Goal: Information Seeking & Learning: Learn about a topic

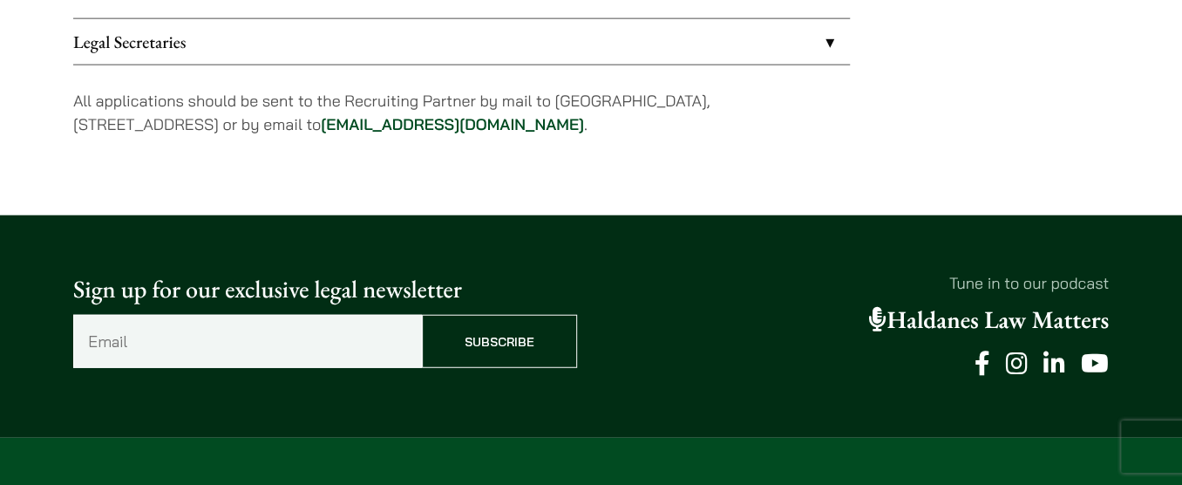
scroll to position [1901, 0]
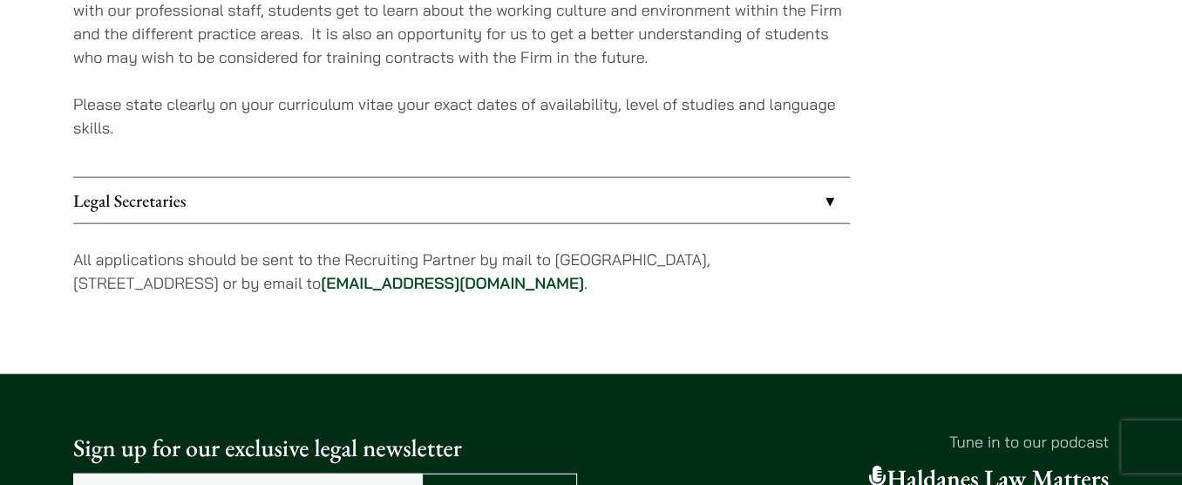
drag, startPoint x: 560, startPoint y: 249, endPoint x: 264, endPoint y: 282, distance: 297.2
click at [264, 282] on p "All applications should be sent to the Recruiting Partner by mail to 7th Floor,…" at bounding box center [461, 271] width 777 height 47
copy p "th Floor, Ruttonjee House, 11 Duddell Street, Central, Hong Kong"
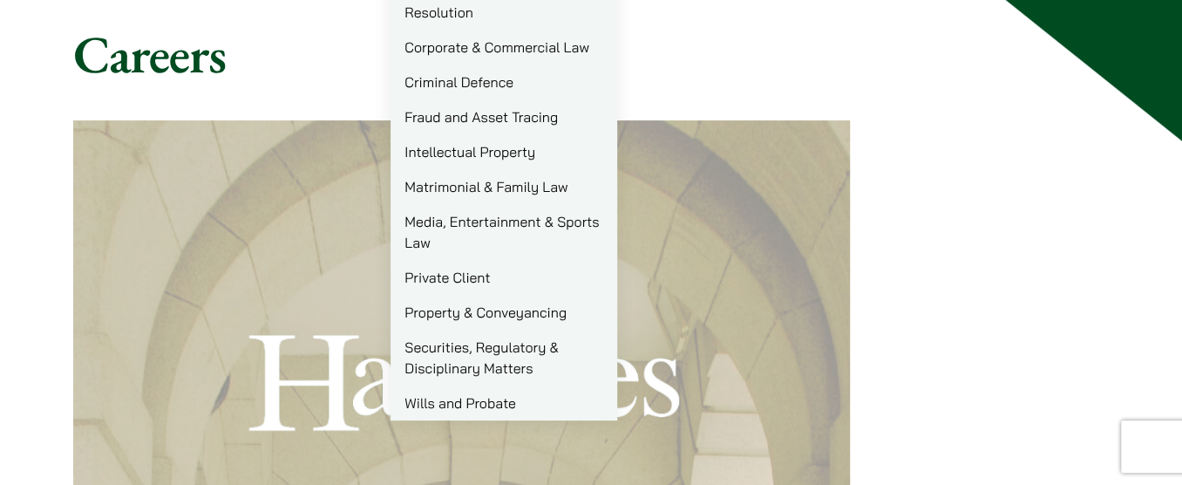
scroll to position [237, 0]
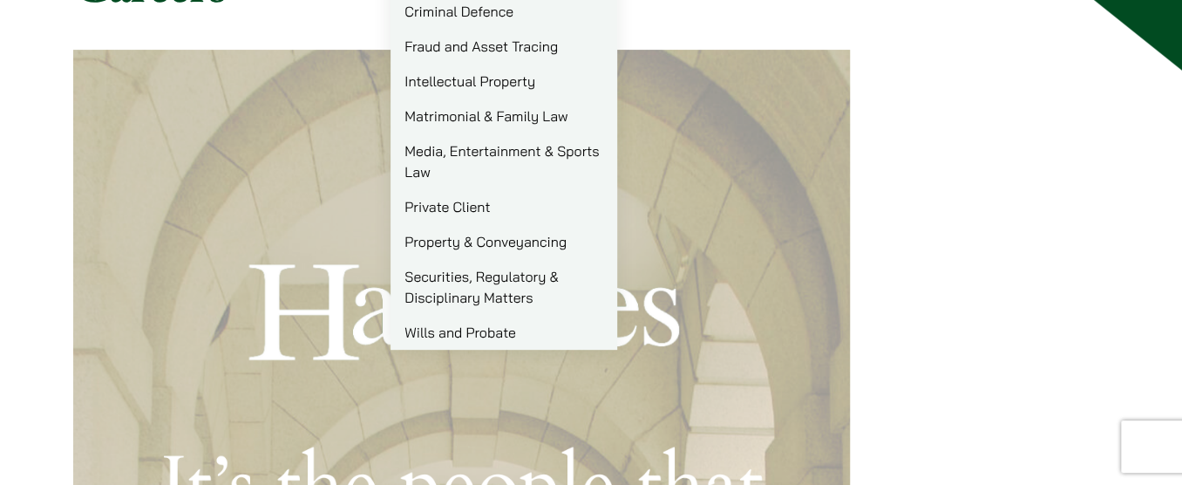
click at [457, 288] on link "Securities, Regulatory & Disciplinary Matters" at bounding box center [503, 287] width 227 height 56
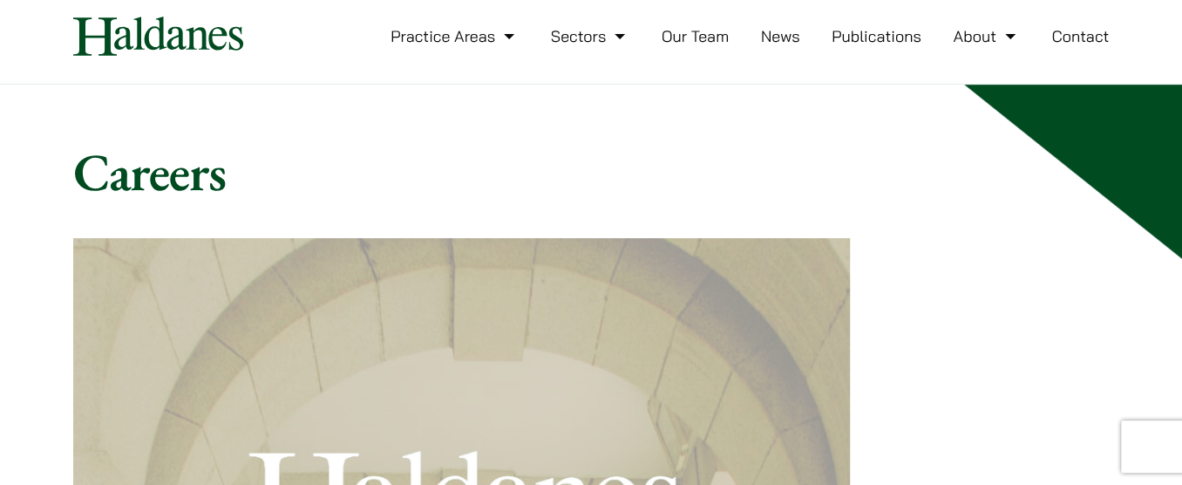
scroll to position [0, 0]
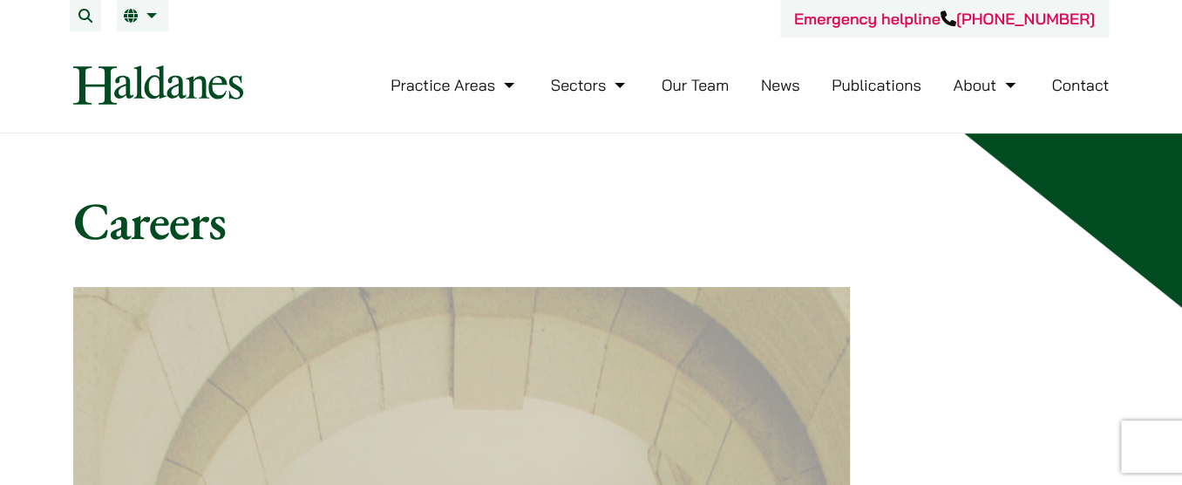
click at [704, 89] on link "Our Team" at bounding box center [694, 85] width 67 height 20
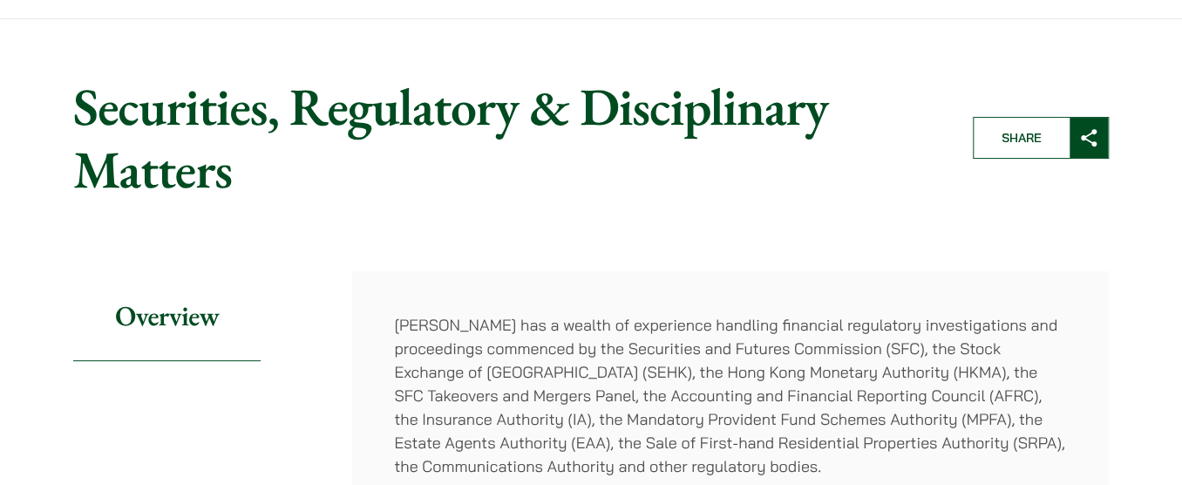
scroll to position [78, 0]
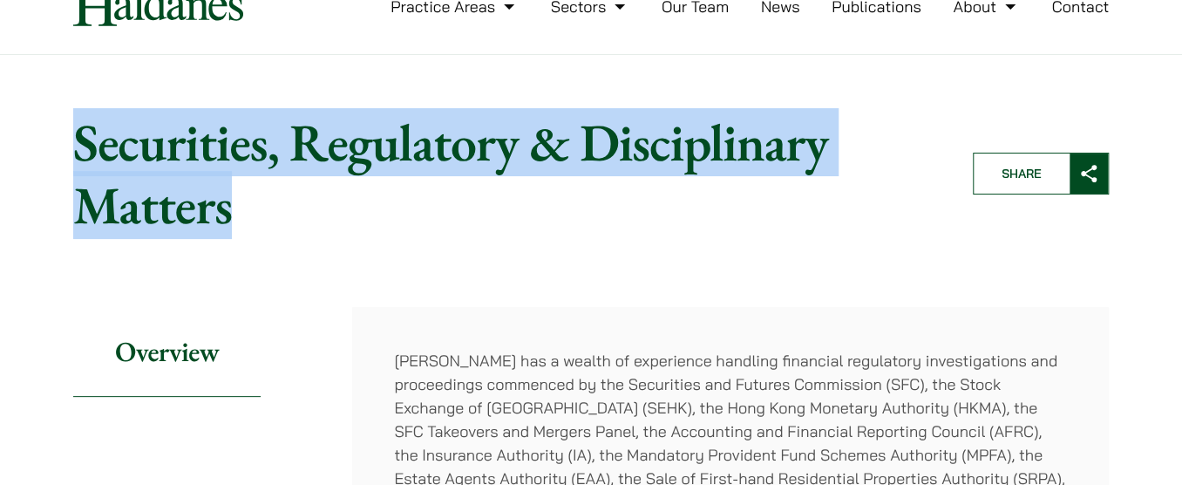
drag, startPoint x: 83, startPoint y: 149, endPoint x: 260, endPoint y: 213, distance: 188.0
click at [242, 231] on h1 "Securities, Regulatory & Disciplinary Matters" at bounding box center [508, 174] width 870 height 126
copy h1 "Securities, Regulatory & Disciplinary Matters"
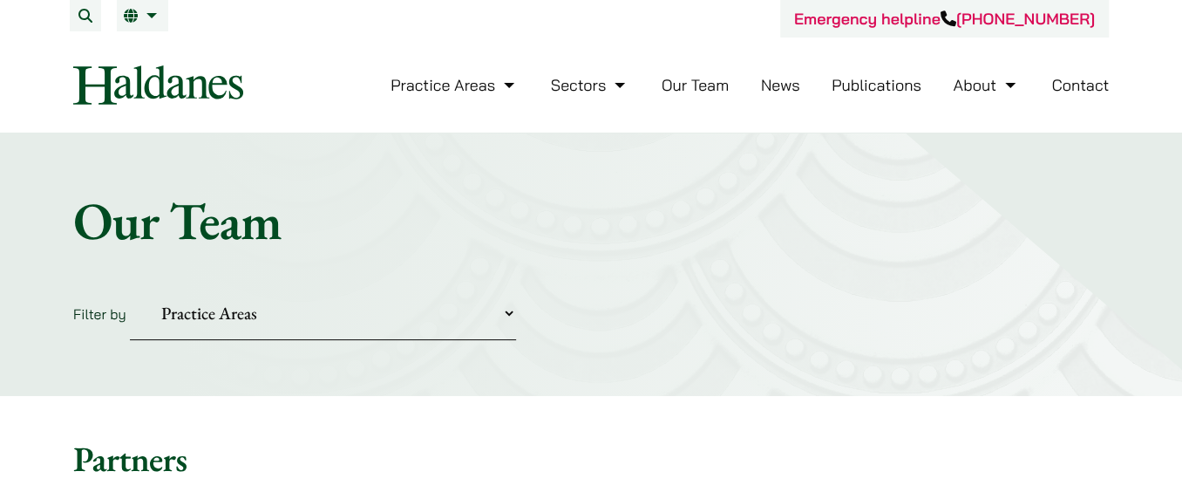
click at [792, 87] on link "News" at bounding box center [780, 85] width 39 height 20
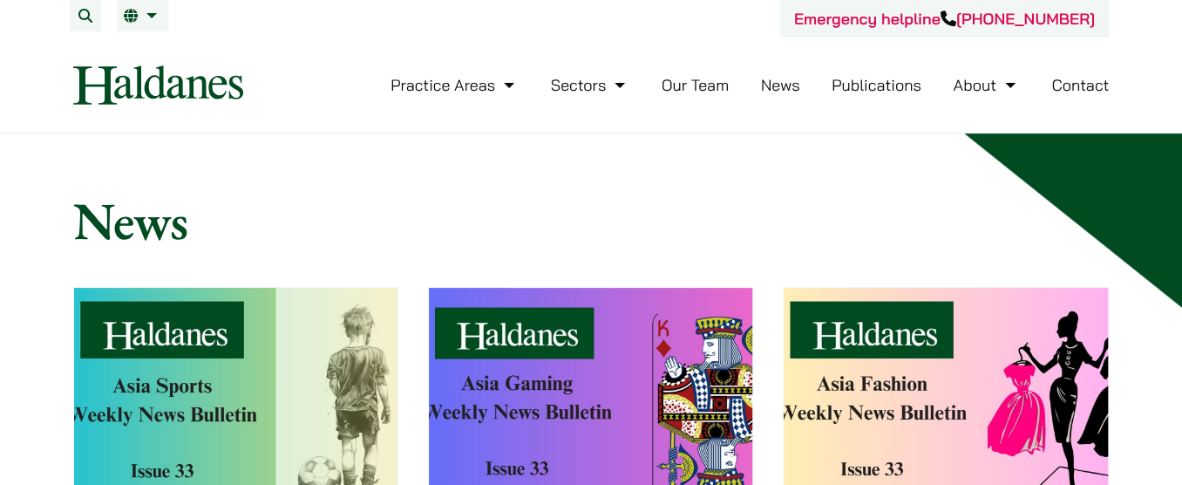
click at [899, 85] on link "Publications" at bounding box center [876, 85] width 90 height 20
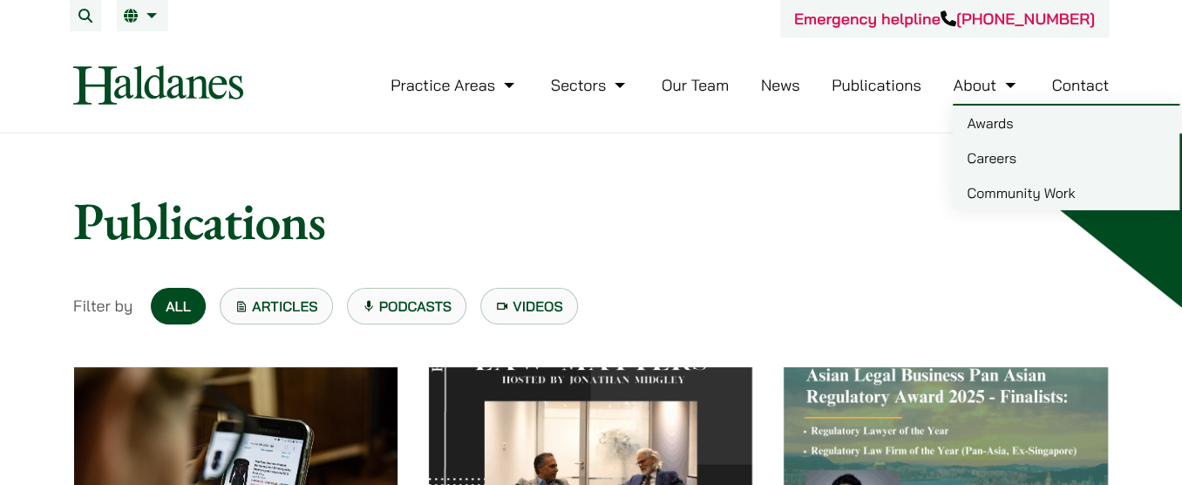
click at [988, 121] on link "Awards" at bounding box center [1066, 122] width 227 height 35
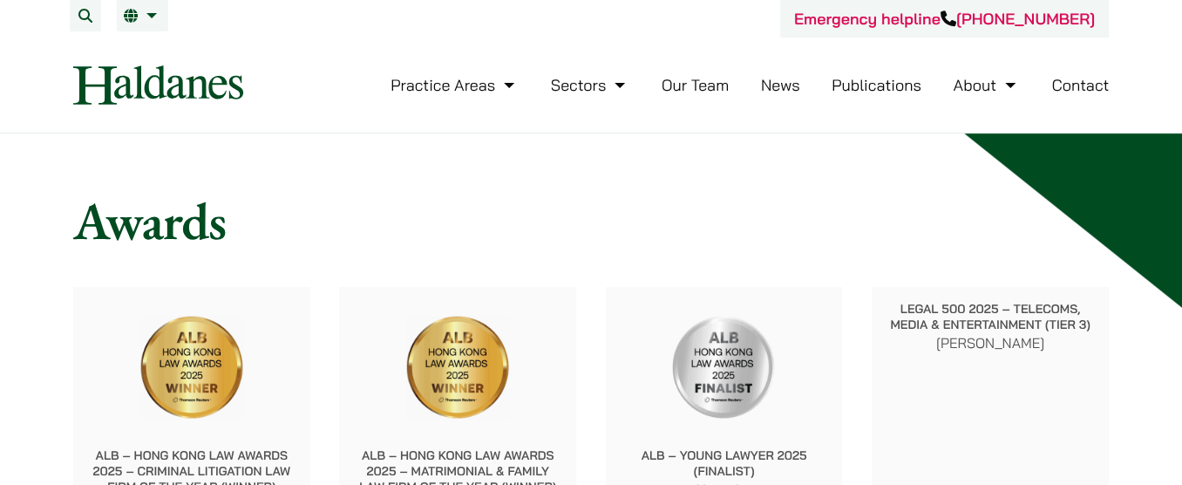
click at [95, 85] on img at bounding box center [158, 84] width 170 height 39
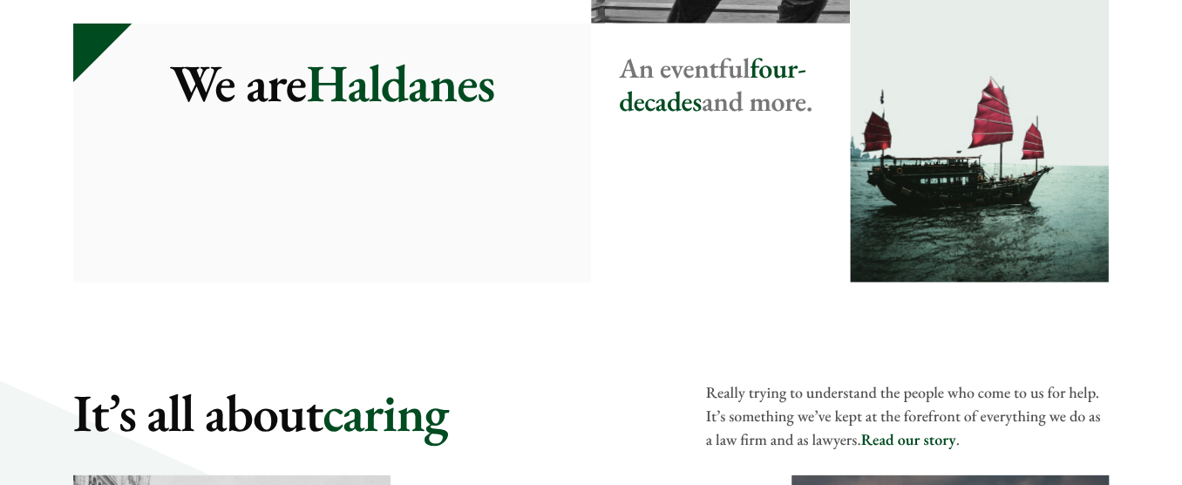
scroll to position [2456, 0]
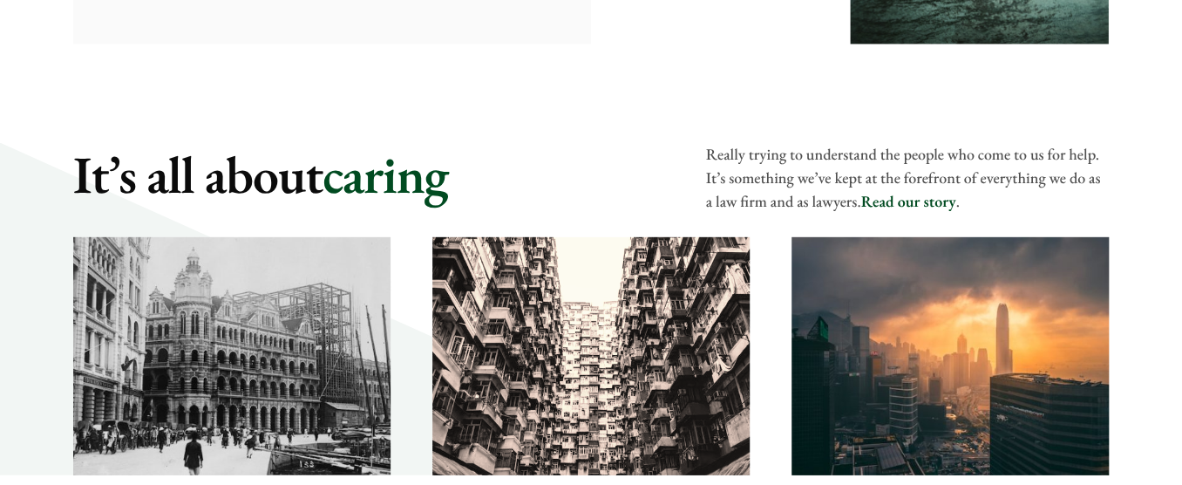
click at [928, 199] on link "Read our story" at bounding box center [907, 202] width 95 height 20
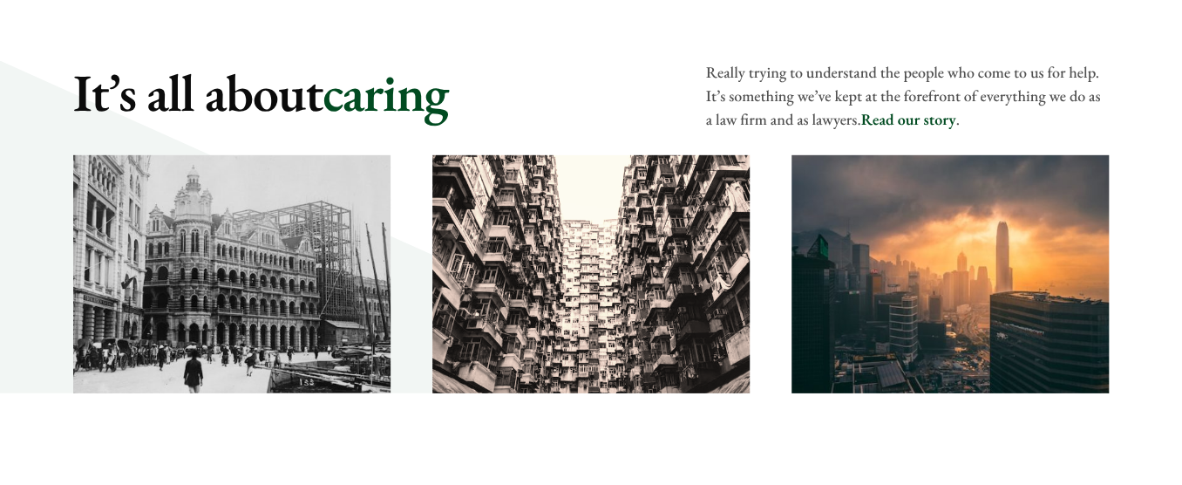
scroll to position [2535, 0]
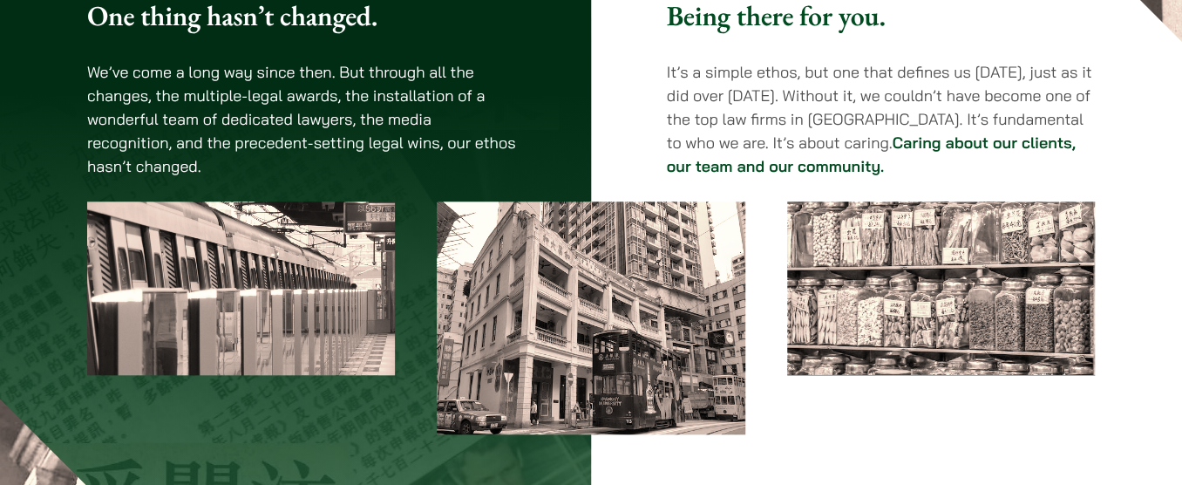
scroll to position [634, 0]
